Goal: Information Seeking & Learning: Learn about a topic

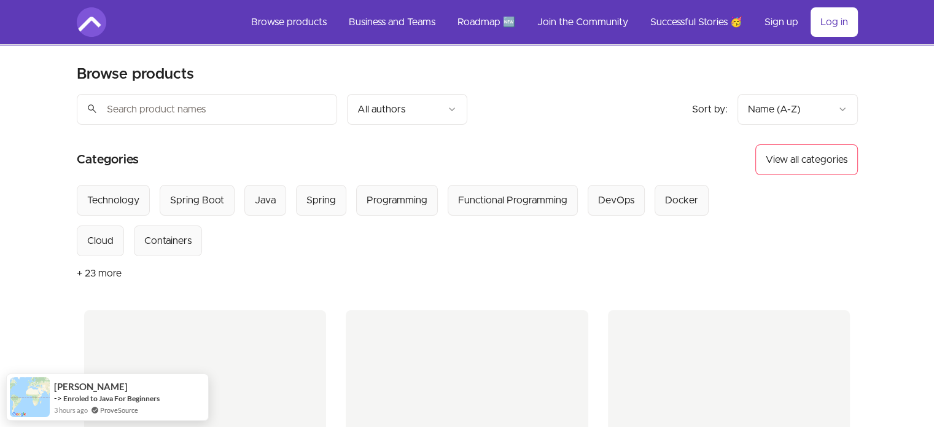
click at [183, 122] on input "search" at bounding box center [207, 109] width 260 height 31
type input "security"
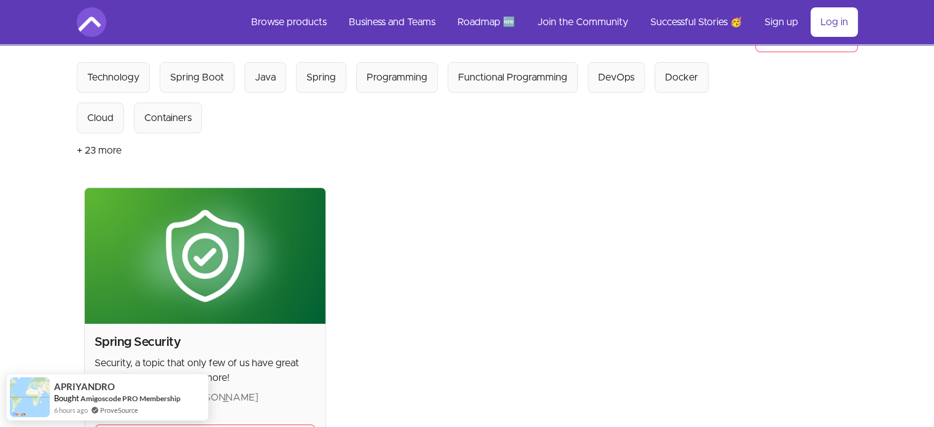
click at [167, 339] on h2 "Spring Security" at bounding box center [206, 341] width 222 height 17
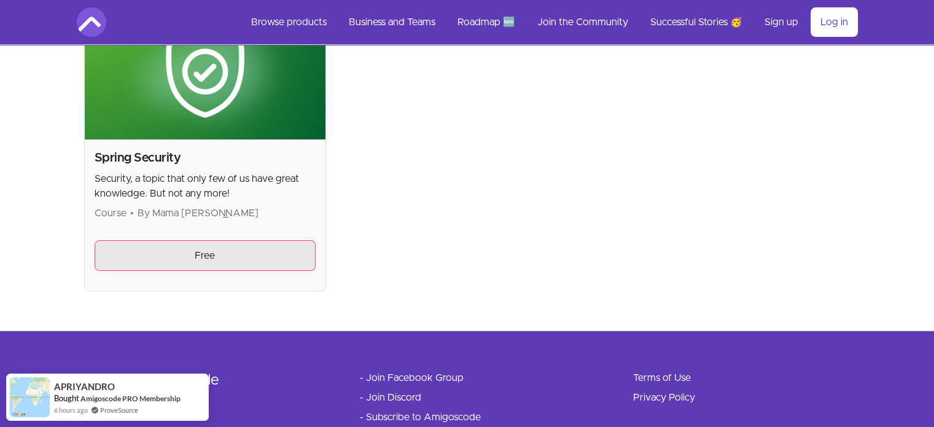
click at [215, 252] on link "Free" at bounding box center [206, 255] width 222 height 31
click at [240, 254] on link "Free" at bounding box center [206, 255] width 222 height 31
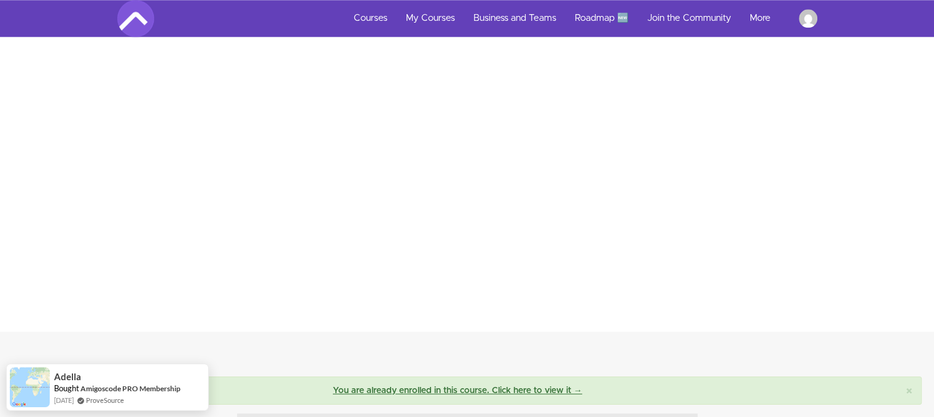
scroll to position [1412, 0]
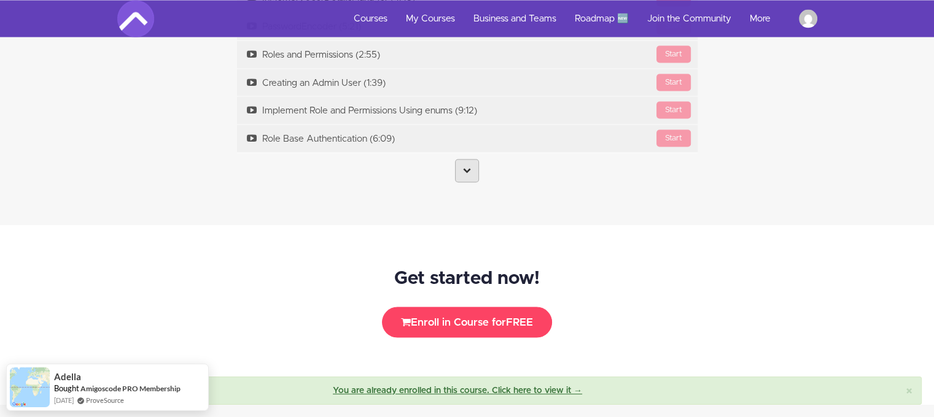
click at [473, 171] on link at bounding box center [467, 170] width 24 height 23
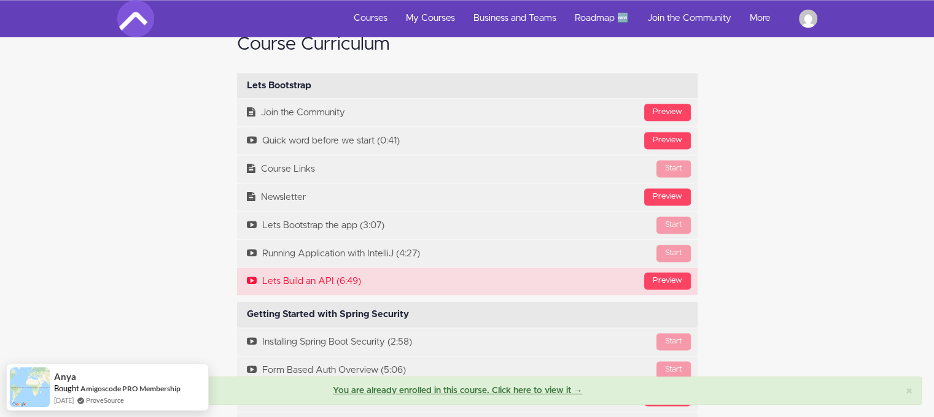
scroll to position [1780, 0]
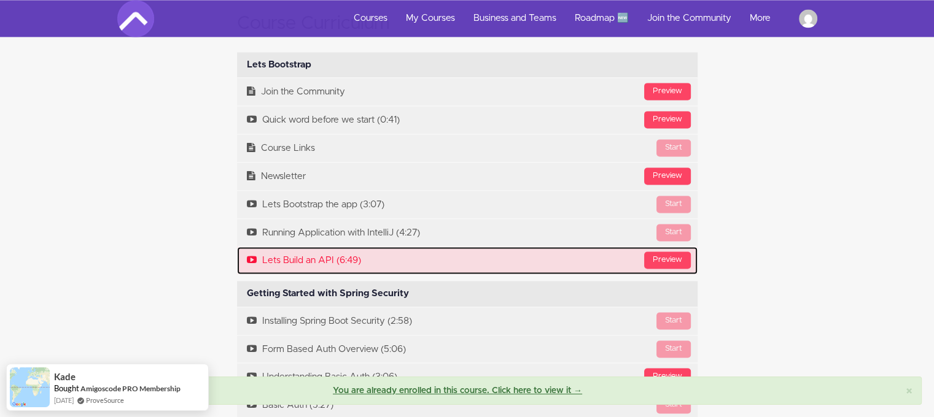
click at [351, 260] on link "Preview Lets Build an API (6:49)" at bounding box center [467, 261] width 460 height 28
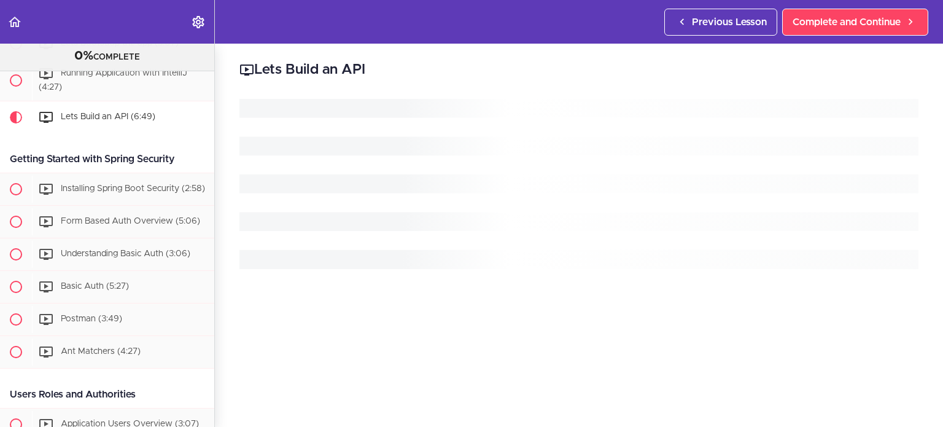
scroll to position [284, 0]
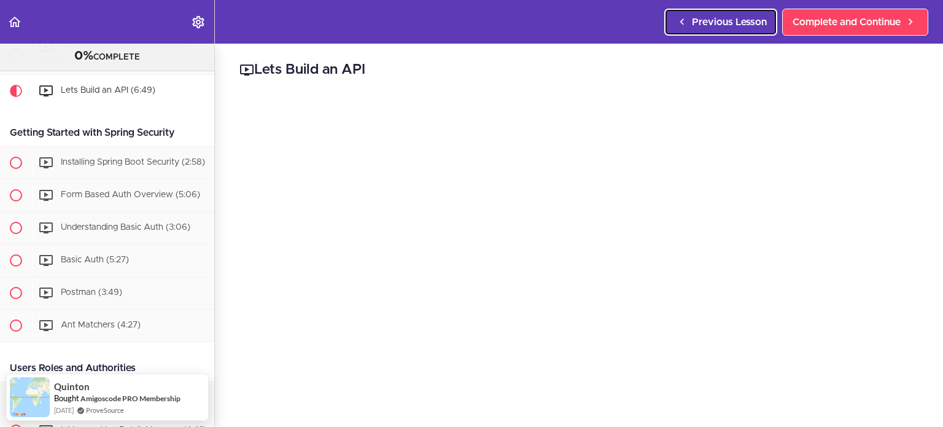
drag, startPoint x: 10, startPoint y: 24, endPoint x: 719, endPoint y: 23, distance: 709.7
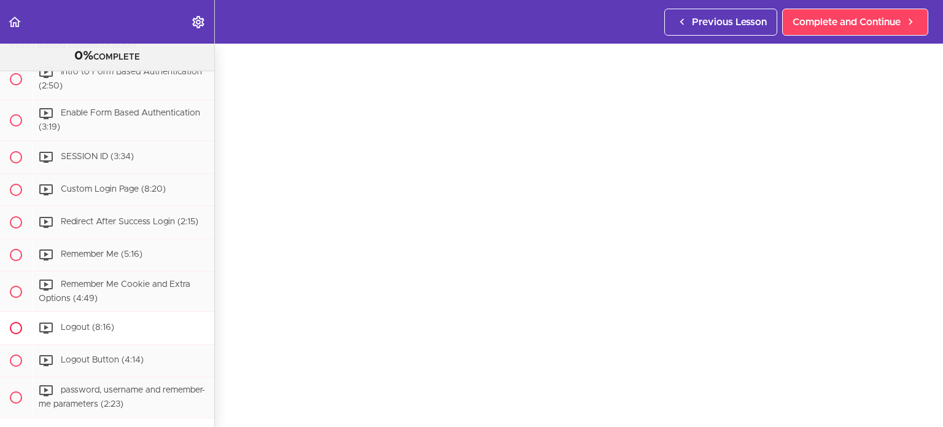
scroll to position [1193, 0]
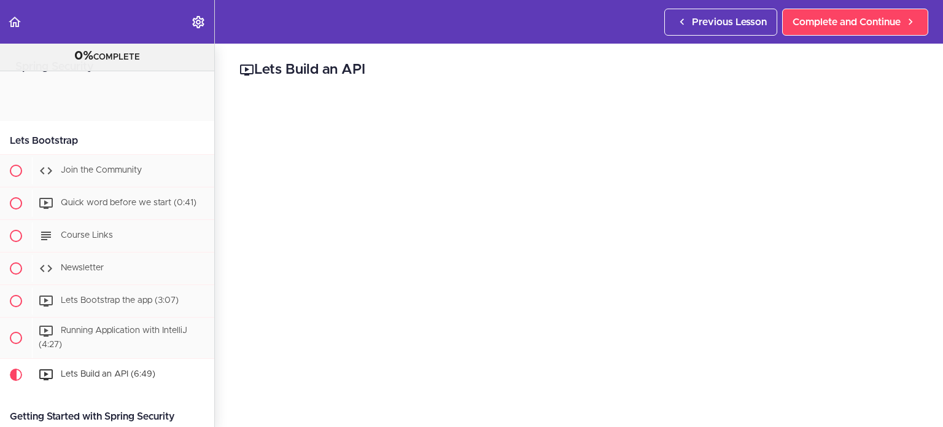
scroll to position [284, 0]
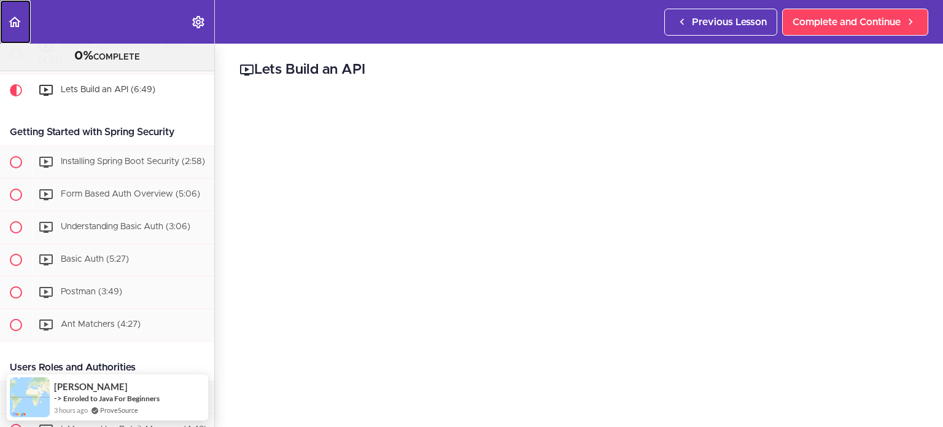
click at [9, 25] on icon "Back to course curriculum" at bounding box center [14, 22] width 15 height 15
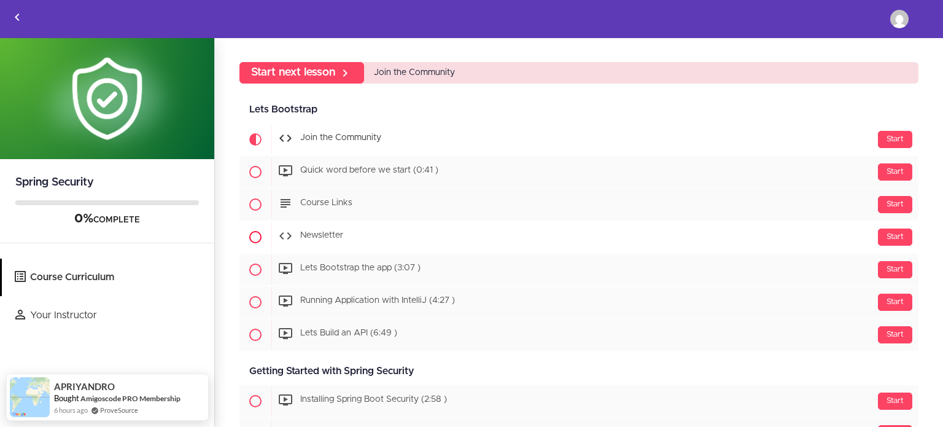
scroll to position [61, 0]
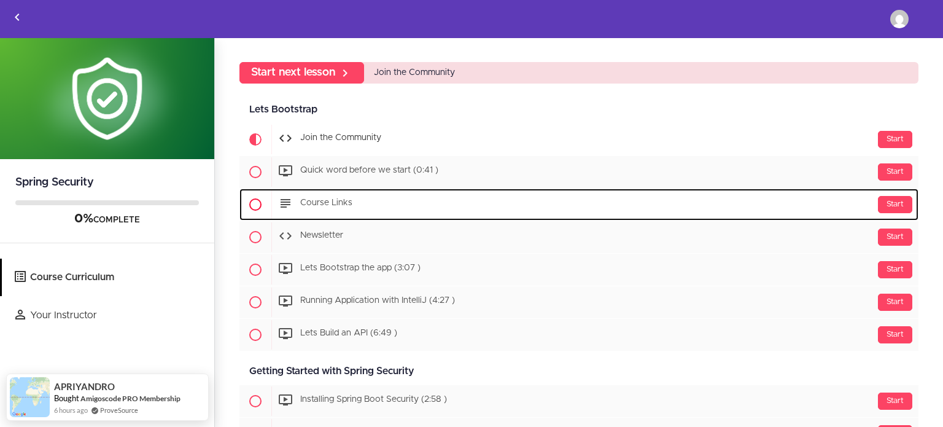
click at [325, 207] on span "Course Links" at bounding box center [326, 203] width 52 height 9
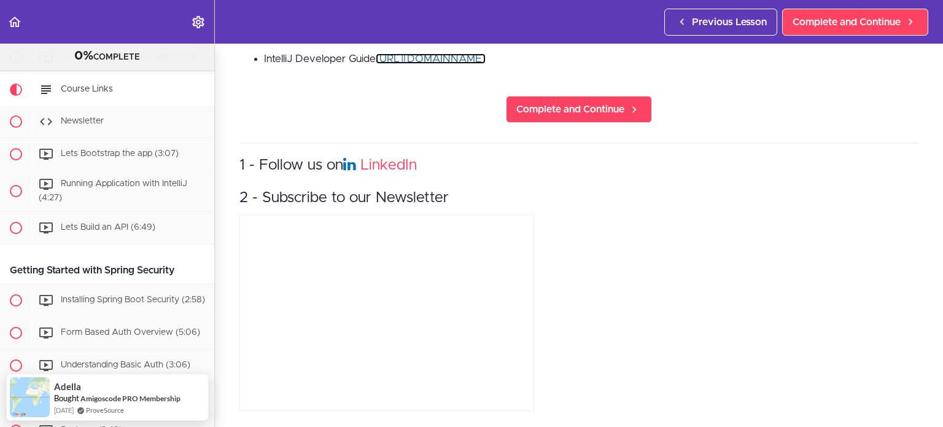
scroll to position [405, 0]
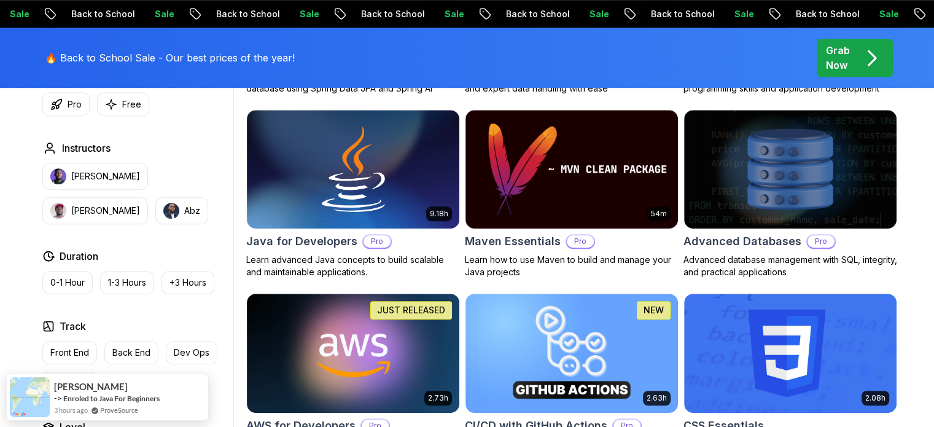
scroll to position [737, 0]
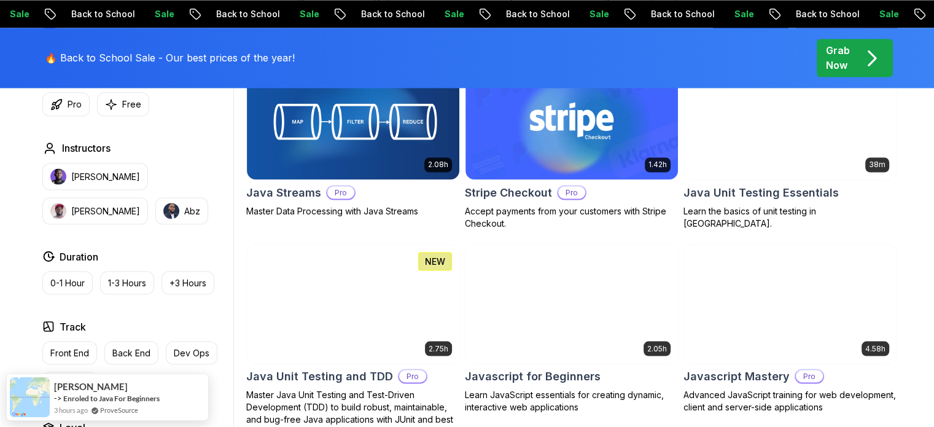
scroll to position [2271, 0]
